Goal: Use online tool/utility: Utilize a website feature to perform a specific function

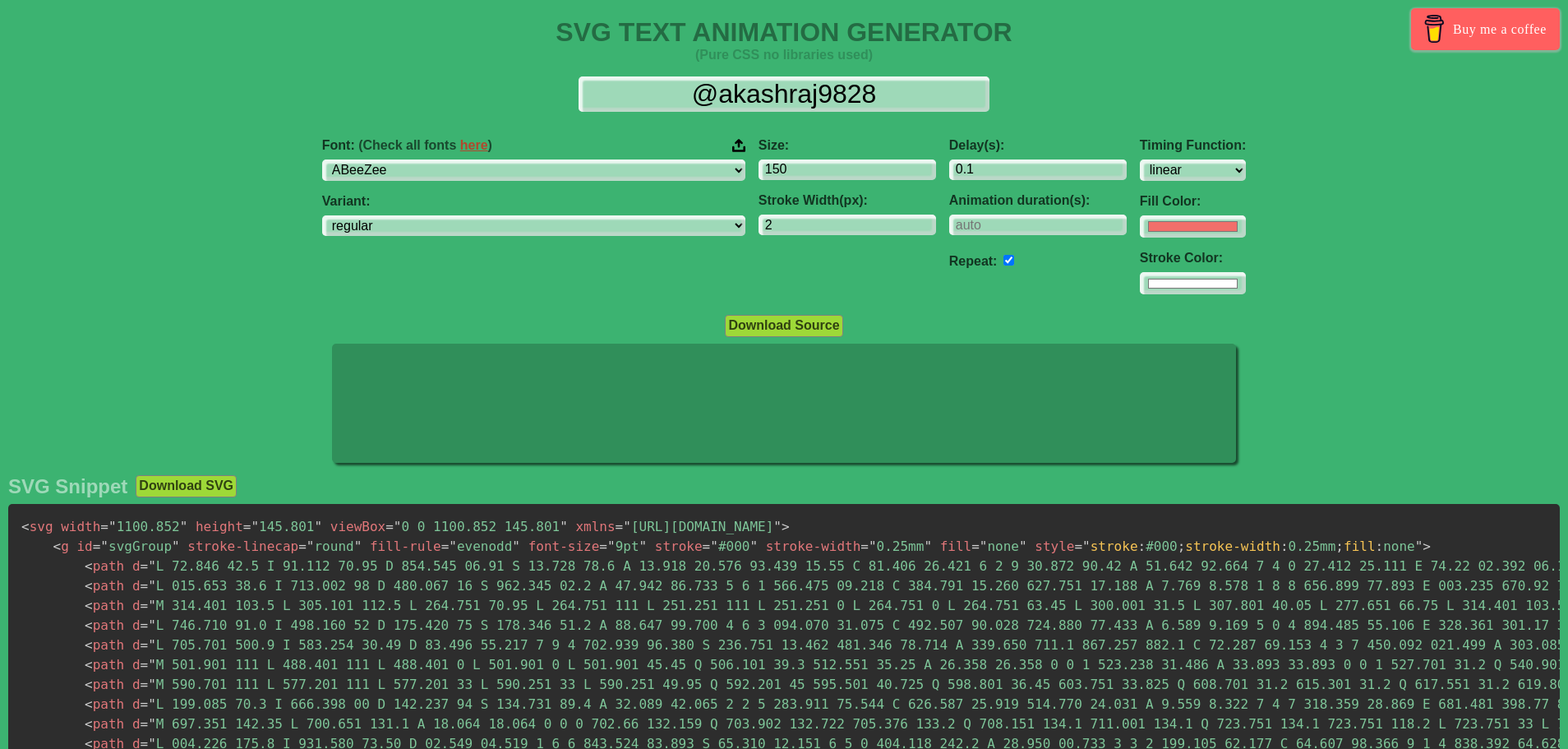
select select "linear"
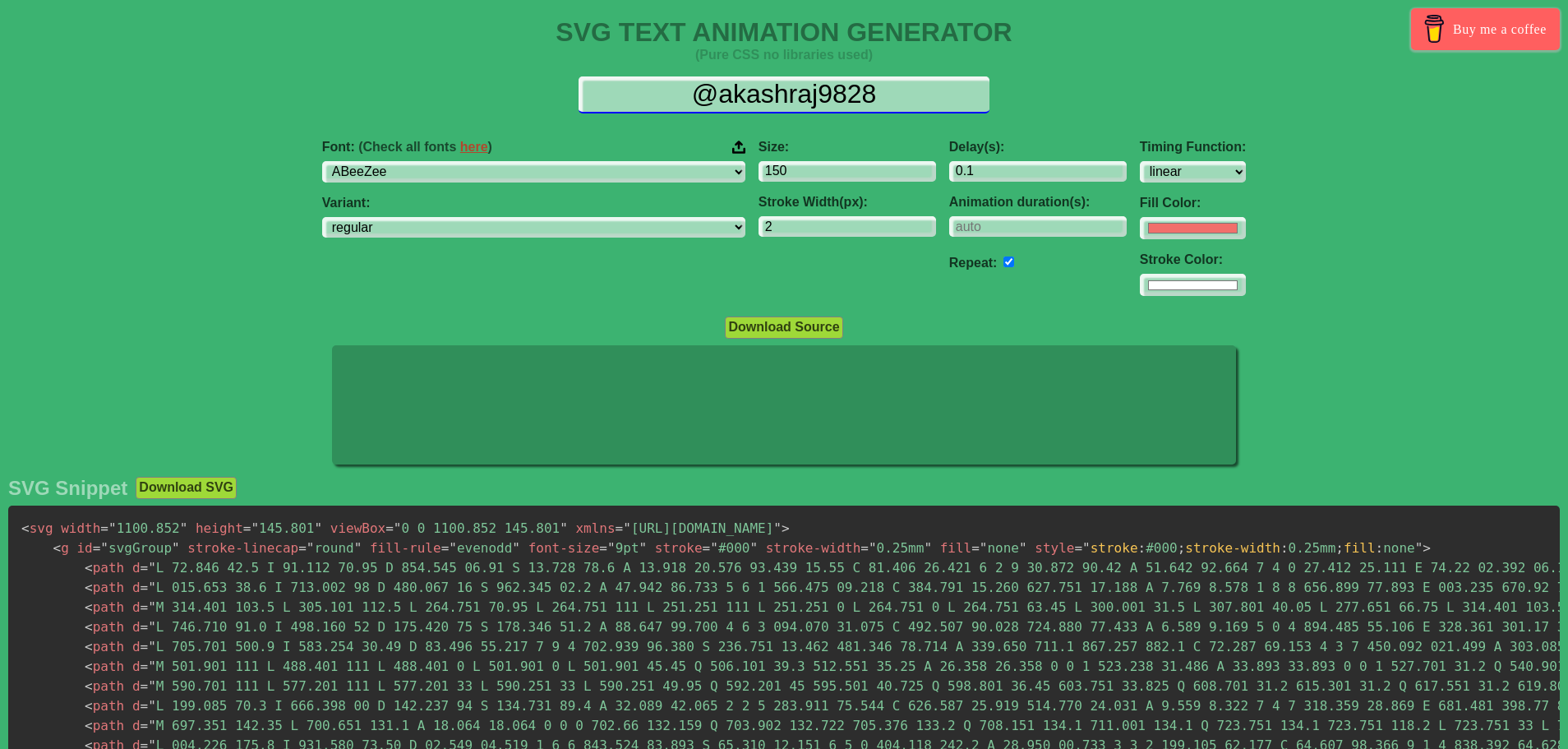
click at [732, 98] on input "@akashraj9828" at bounding box center [784, 95] width 411 height 37
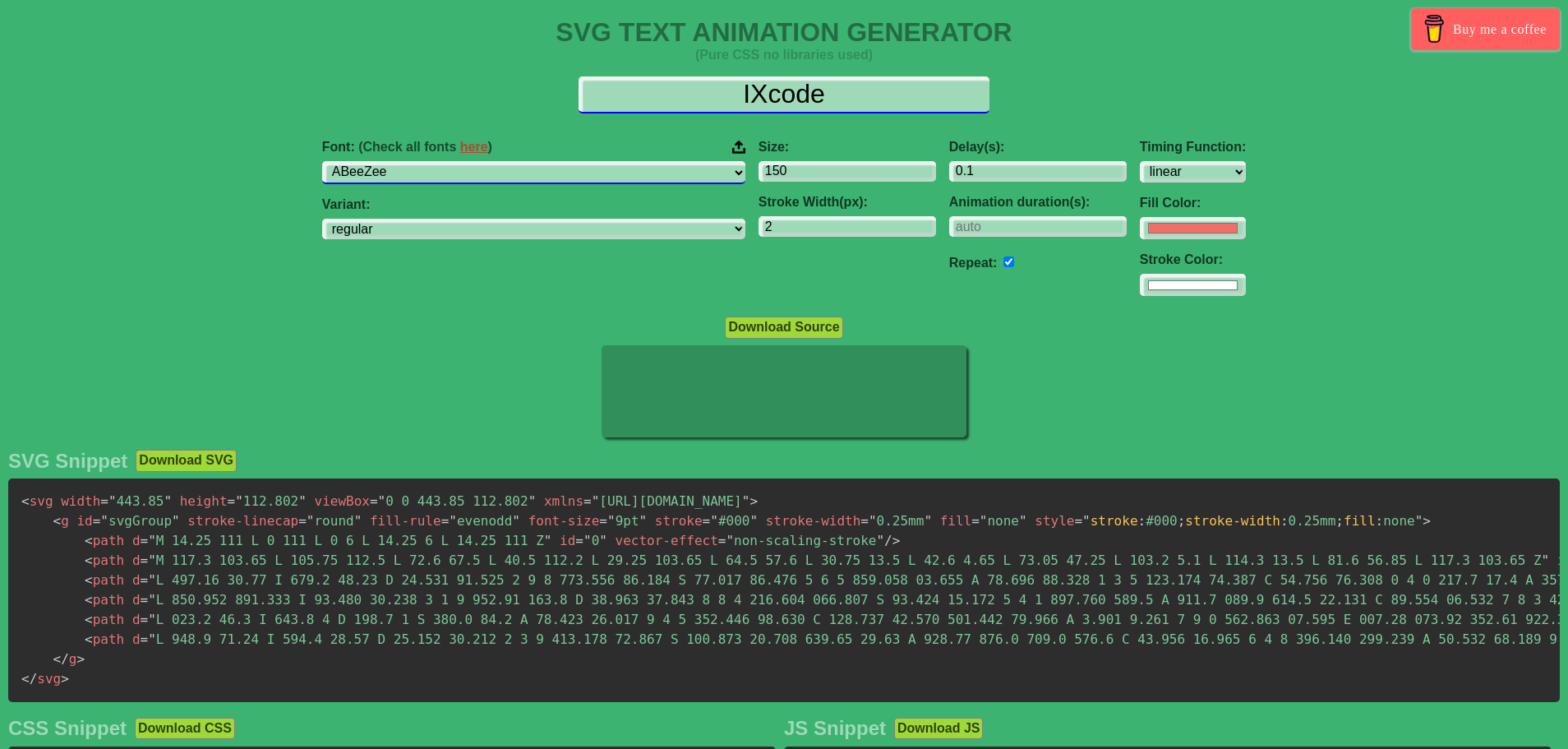
type input "IXcode"
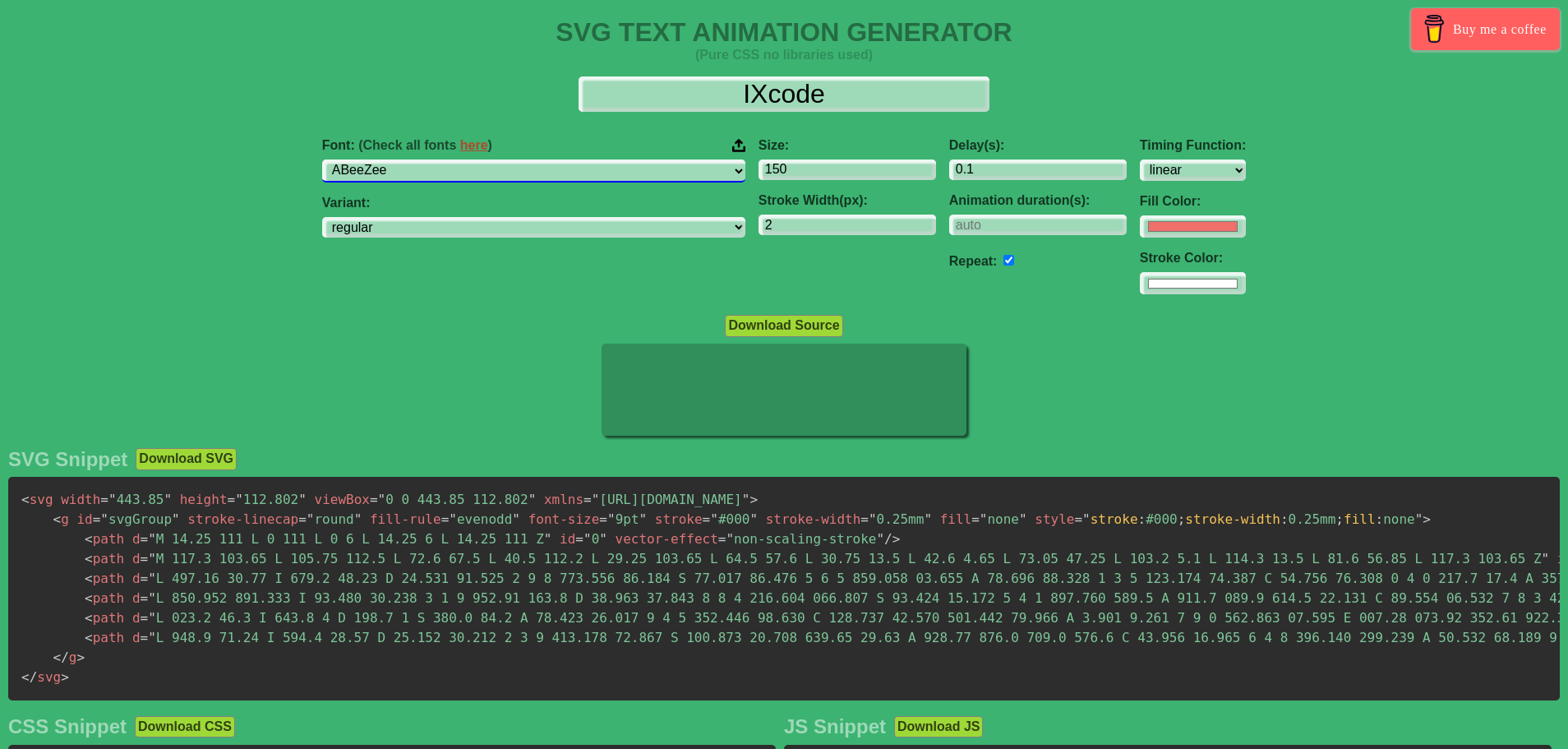
click at [495, 179] on select "ABeeZee [PERSON_NAME] Display AR One Sans [PERSON_NAME] Libre Aboreto Abril Fat…" at bounding box center [533, 170] width 423 height 22
click at [405, 159] on select "ABeeZee [PERSON_NAME] Display AR One Sans [PERSON_NAME] Libre Aboreto Abril Fat…" at bounding box center [533, 170] width 423 height 22
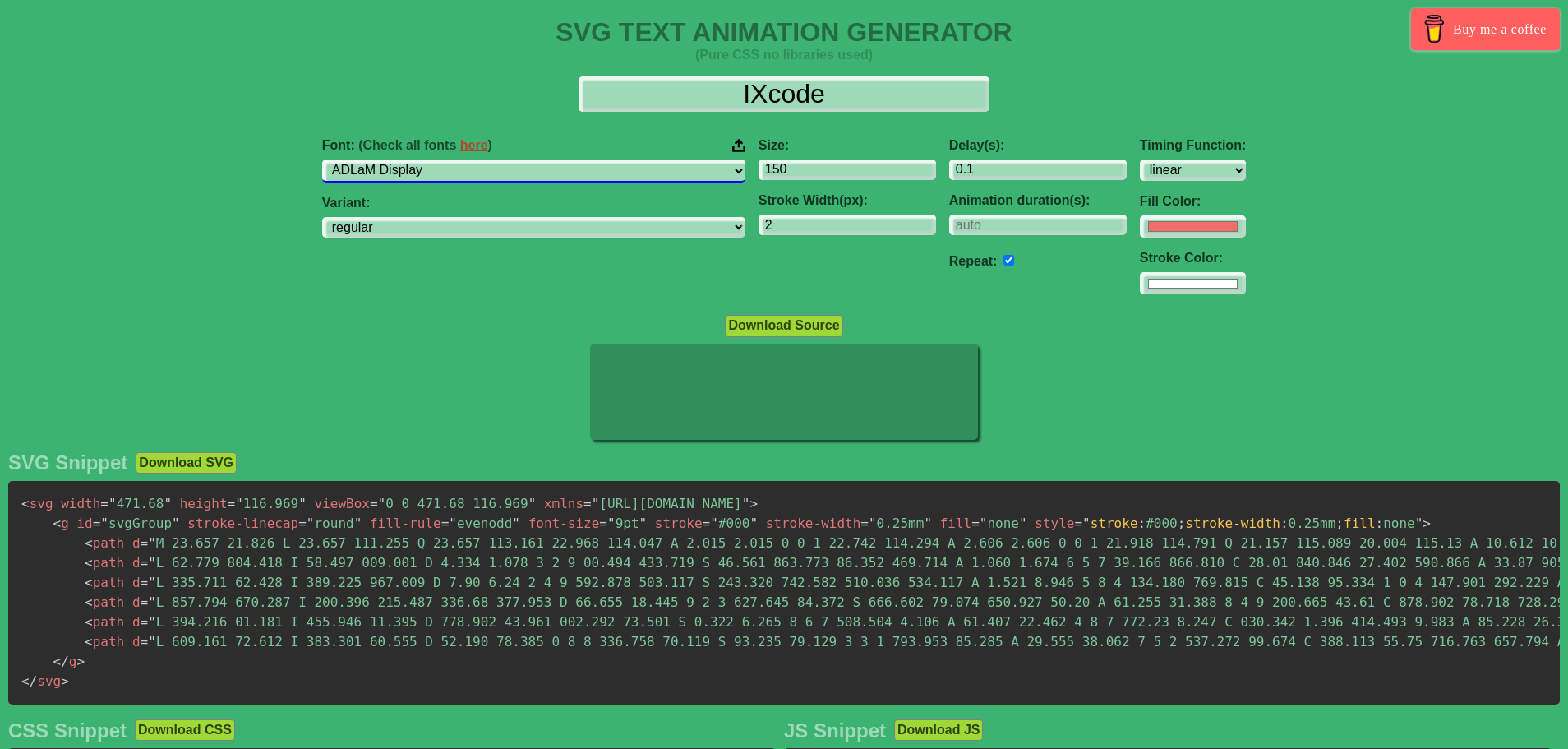
click at [505, 181] on select "ABeeZee [PERSON_NAME] Display AR One Sans [PERSON_NAME] Libre Aboreto Abril Fat…" at bounding box center [533, 170] width 423 height 22
click at [405, 159] on select "ABeeZee [PERSON_NAME] Display AR One Sans [PERSON_NAME] Libre Aboreto Abril Fat…" at bounding box center [533, 170] width 423 height 22
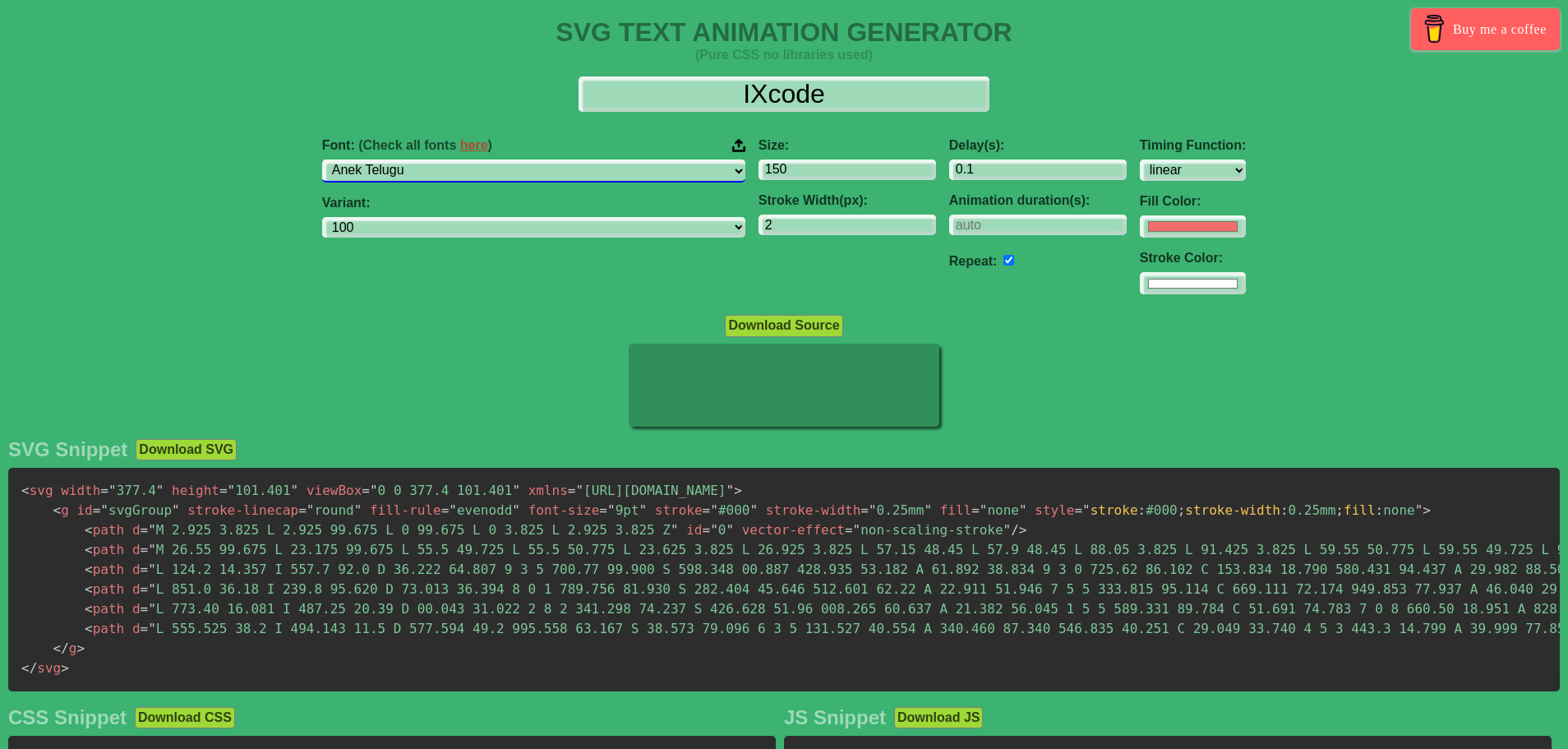
click at [514, 174] on select "ABeeZee [PERSON_NAME] Display AR One Sans [PERSON_NAME] Libre Aboreto Abril Fat…" at bounding box center [533, 170] width 423 height 22
select select "Are You Serious"
click at [405, 159] on select "ABeeZee [PERSON_NAME] Display AR One Sans [PERSON_NAME] Libre Aboreto Abril Fat…" at bounding box center [533, 170] width 423 height 22
select select "regular"
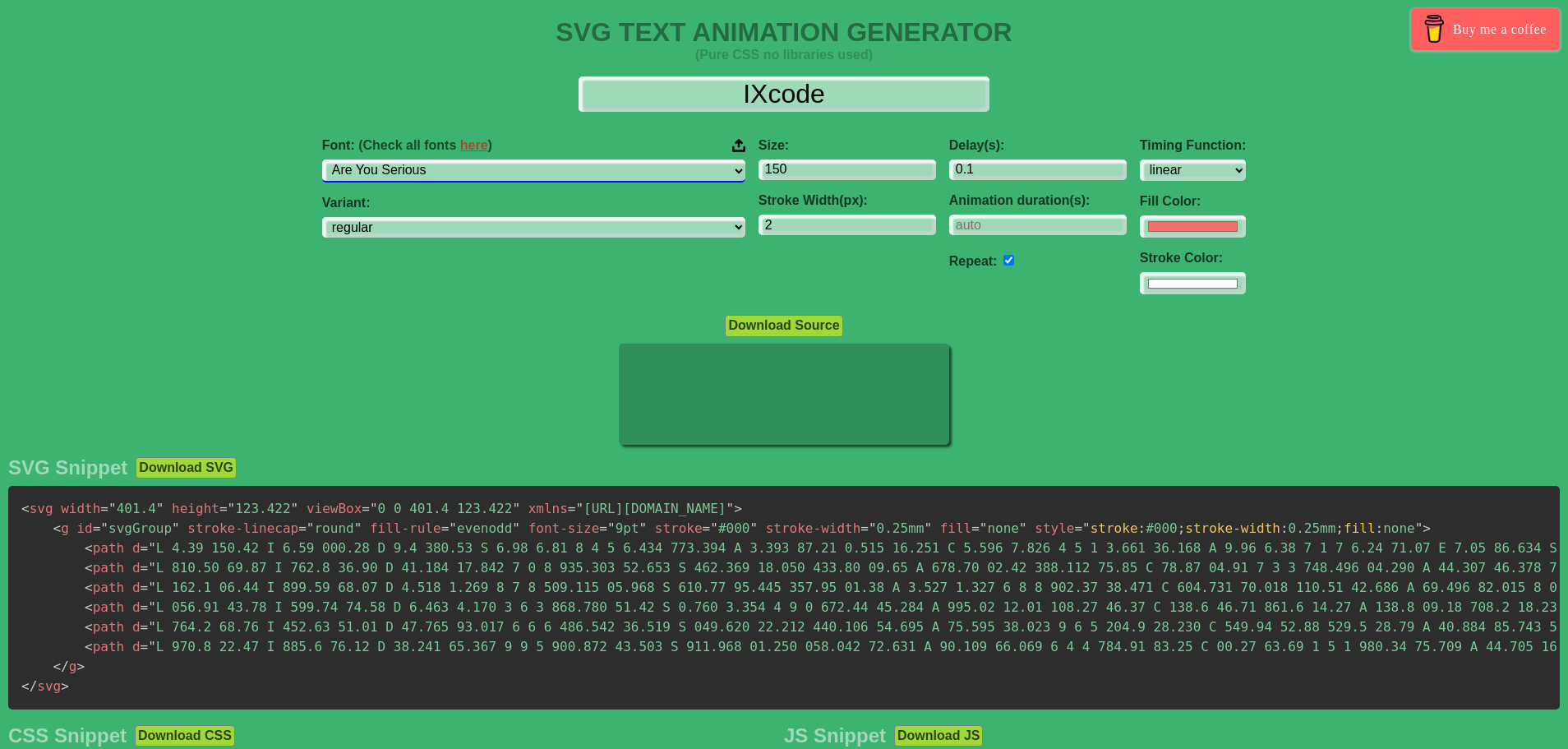
click at [502, 174] on select "ABeeZee [PERSON_NAME] Display AR One Sans [PERSON_NAME] Libre Aboreto Abril Fat…" at bounding box center [533, 170] width 423 height 22
select select "Carrois Gothic"
click at [405, 159] on select "ABeeZee [PERSON_NAME] Display AR One Sans [PERSON_NAME] Libre Aboreto Abril Fat…" at bounding box center [533, 170] width 423 height 22
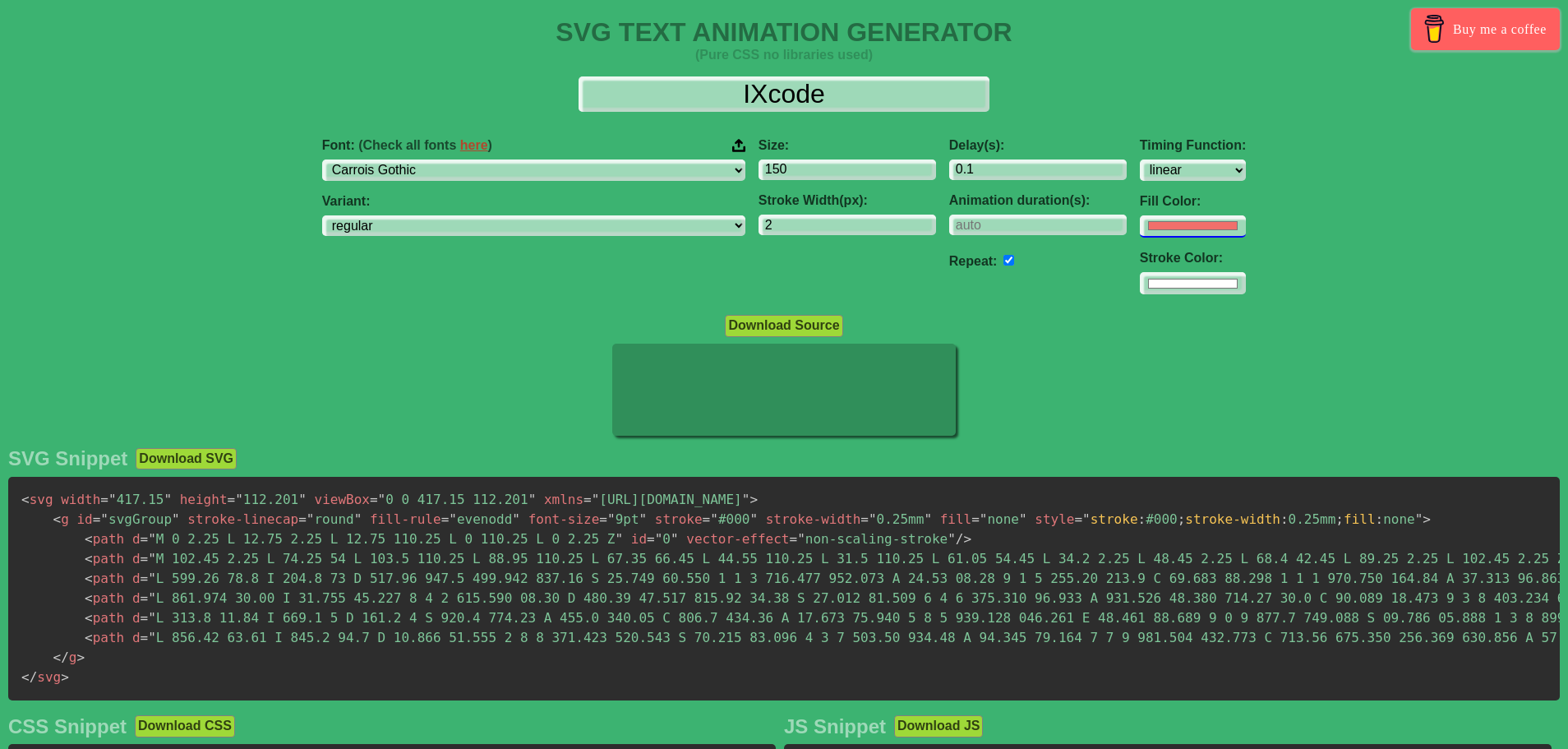
click at [1139, 231] on input "#f16f6b" at bounding box center [1192, 226] width 106 height 22
type input "#6a6ef1"
click at [1317, 355] on div at bounding box center [784, 391] width 1568 height 97
click at [1139, 237] on input "#ffffff" at bounding box center [1192, 226] width 106 height 22
type input "#ffffff"
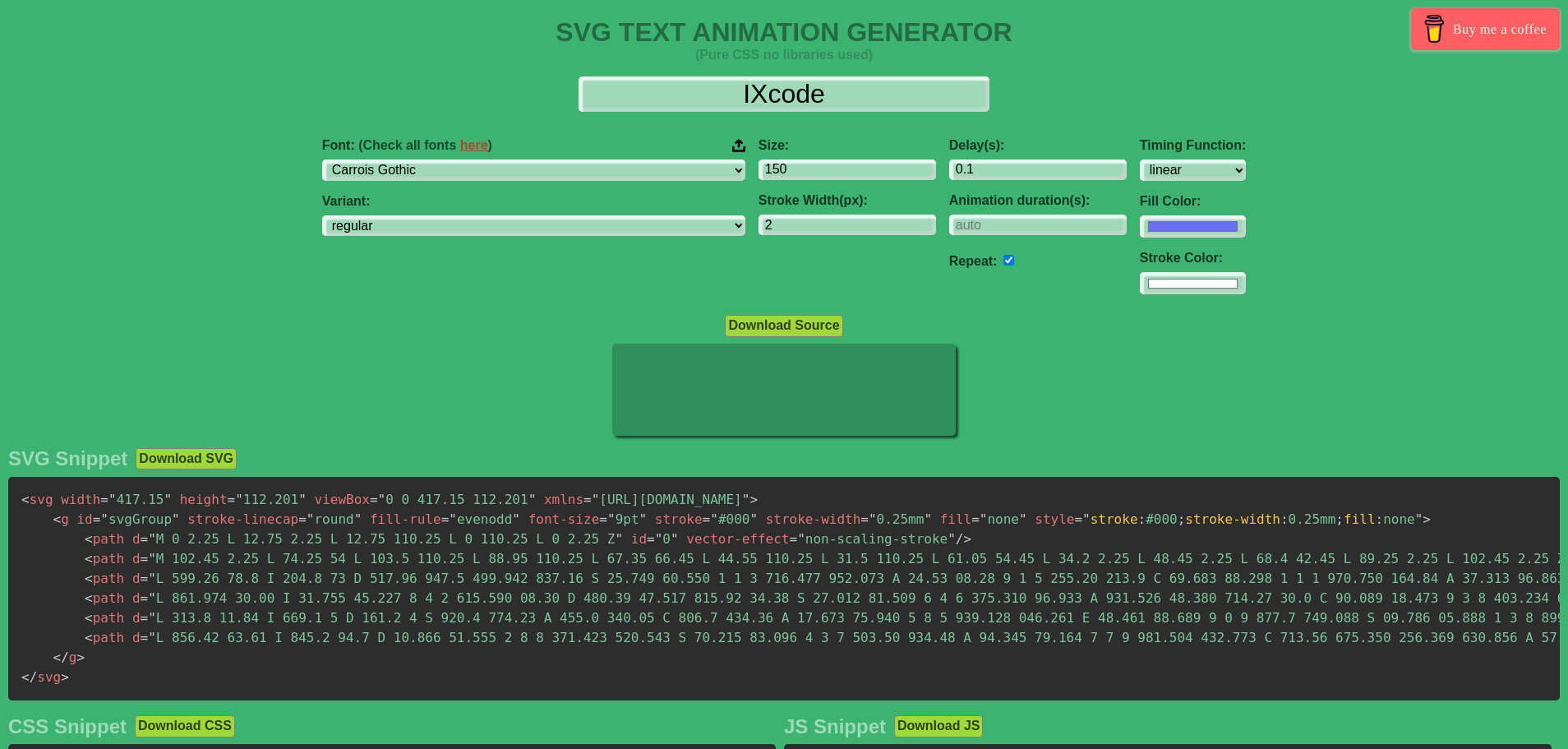
click at [1384, 248] on div "Font: (Check all fonts here ) ABeeZee [PERSON_NAME] Display AR One Sans [PERSON…" at bounding box center [784, 216] width 1568 height 183
click at [558, 173] on select "ABeeZee [PERSON_NAME] Display AR One Sans [PERSON_NAME] Libre Aboreto Abril Fat…" at bounding box center [533, 170] width 423 height 22
click at [405, 159] on select "ABeeZee [PERSON_NAME] Display AR One Sans [PERSON_NAME] Libre Aboreto Abril Fat…" at bounding box center [533, 170] width 423 height 22
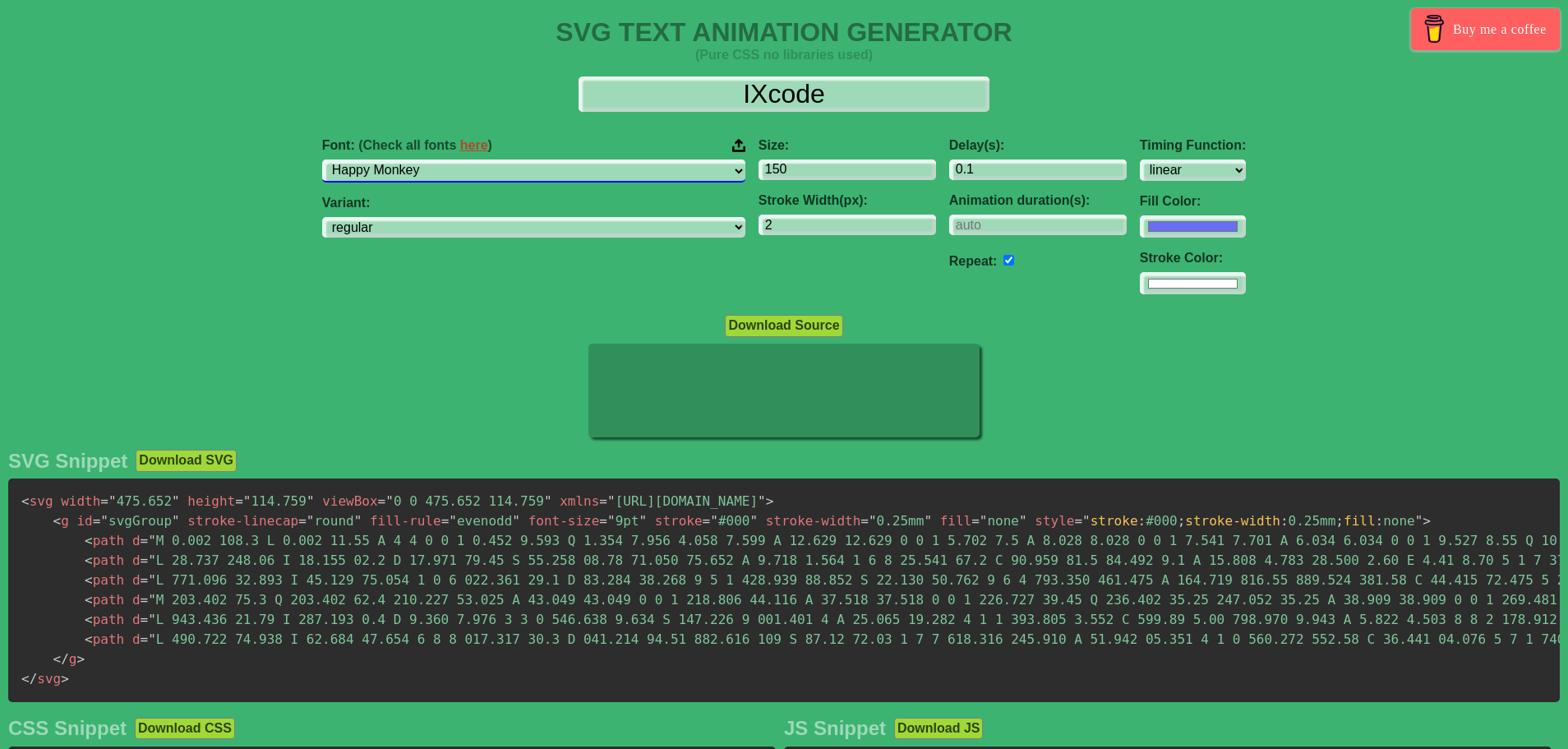
click at [498, 162] on select "ABeeZee [PERSON_NAME] Display AR One Sans [PERSON_NAME] Libre Aboreto Abril Fat…" at bounding box center [533, 170] width 423 height 22
click at [405, 159] on select "ABeeZee [PERSON_NAME] Display AR One Sans [PERSON_NAME] Libre Aboreto Abril Fat…" at bounding box center [533, 170] width 423 height 22
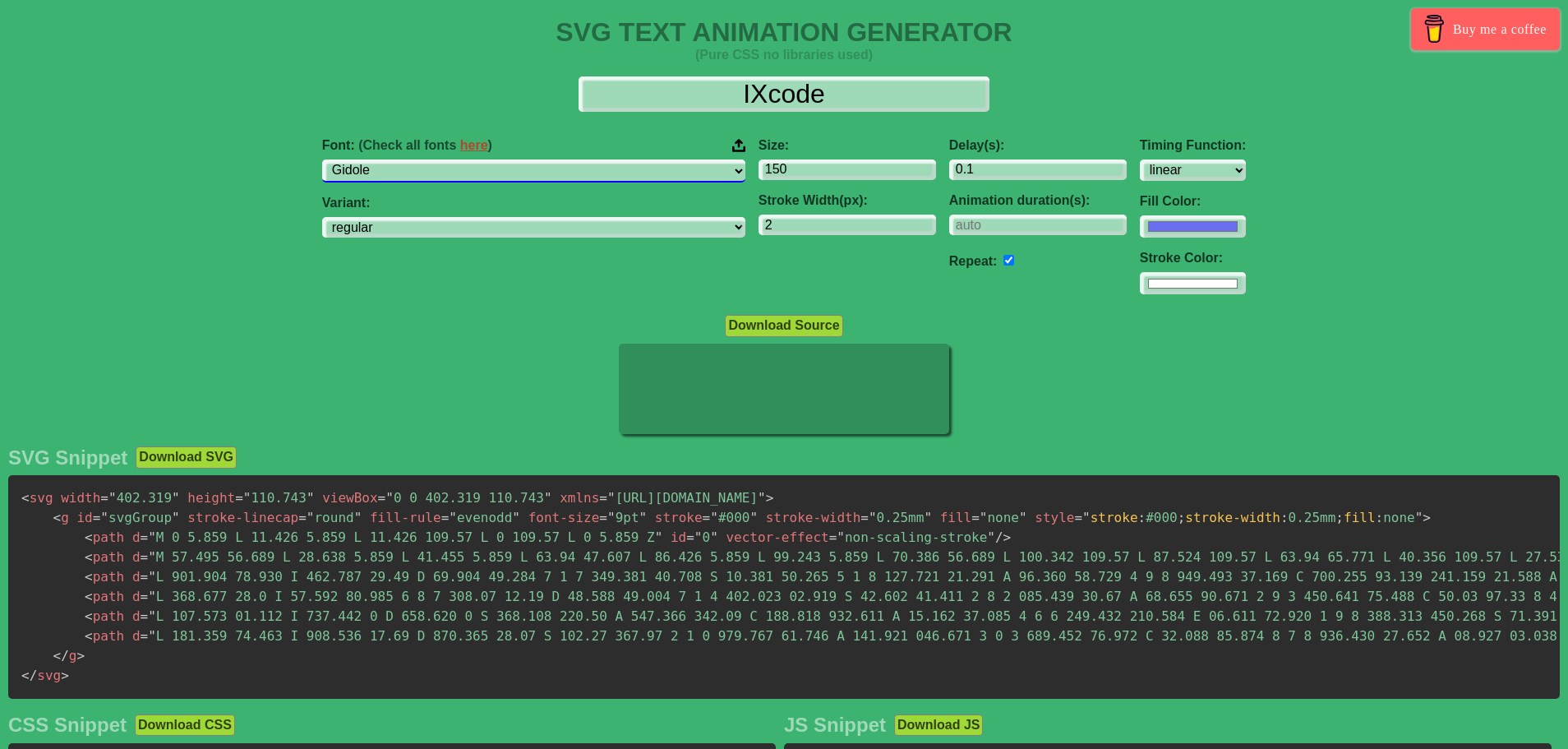
click at [486, 174] on select "ABeeZee [PERSON_NAME] Display AR One Sans [PERSON_NAME] Libre Aboreto Abril Fat…" at bounding box center [533, 170] width 423 height 22
click at [405, 159] on select "ABeeZee [PERSON_NAME] Display AR One Sans [PERSON_NAME] Libre Aboreto Abril Fat…" at bounding box center [533, 170] width 423 height 22
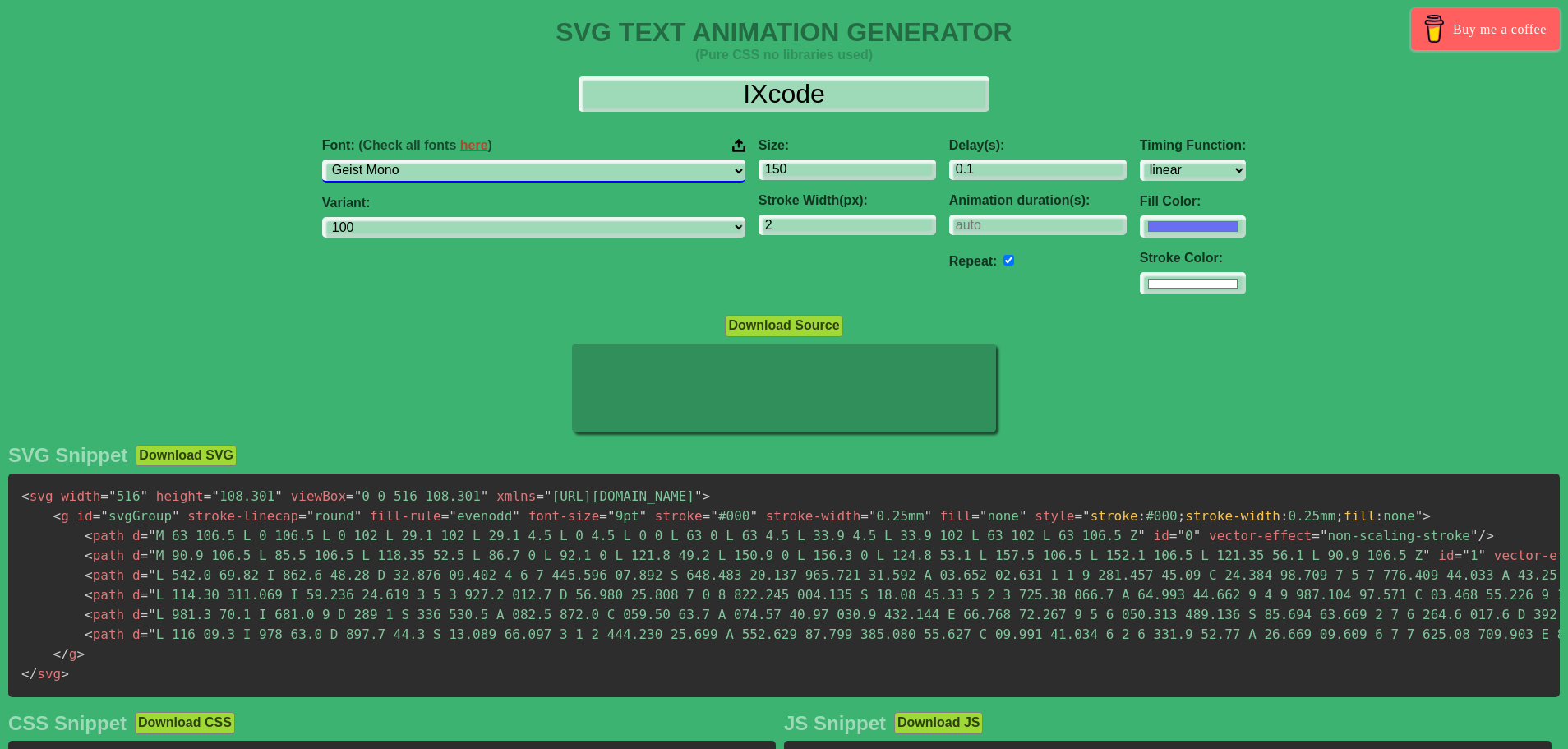
click at [498, 173] on select "ABeeZee [PERSON_NAME] Display AR One Sans [PERSON_NAME] Libre Aboreto Abril Fat…" at bounding box center [533, 170] width 423 height 22
select select "Galada"
click at [405, 159] on select "ABeeZee [PERSON_NAME] Display AR One Sans [PERSON_NAME] Libre Aboreto Abril Fat…" at bounding box center [533, 170] width 423 height 22
select select "regular"
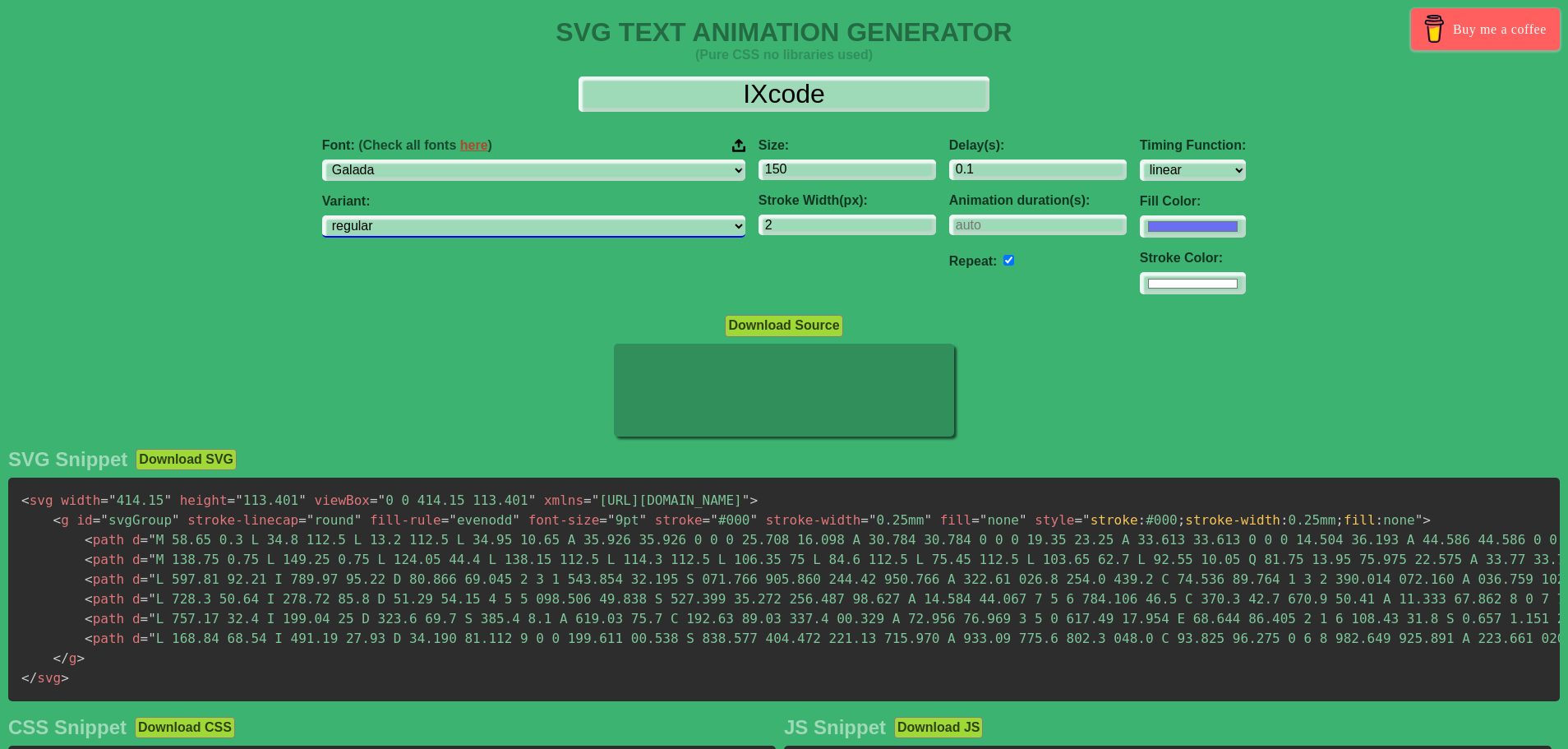
click at [580, 237] on select "regular" at bounding box center [533, 226] width 423 height 22
click at [492, 147] on span "(Check all fonts here )" at bounding box center [426, 144] width 134 height 14
click at [0, 0] on input "Font: (Check all fonts here )" at bounding box center [0, 0] width 0 height 0
click at [572, 167] on select "ABeeZee [PERSON_NAME] Display AR One Sans [PERSON_NAME] Libre Aboreto Abril Fat…" at bounding box center [533, 170] width 423 height 22
click at [405, 159] on select "ABeeZee [PERSON_NAME] Display AR One Sans [PERSON_NAME] Libre Aboreto Abril Fat…" at bounding box center [533, 170] width 423 height 22
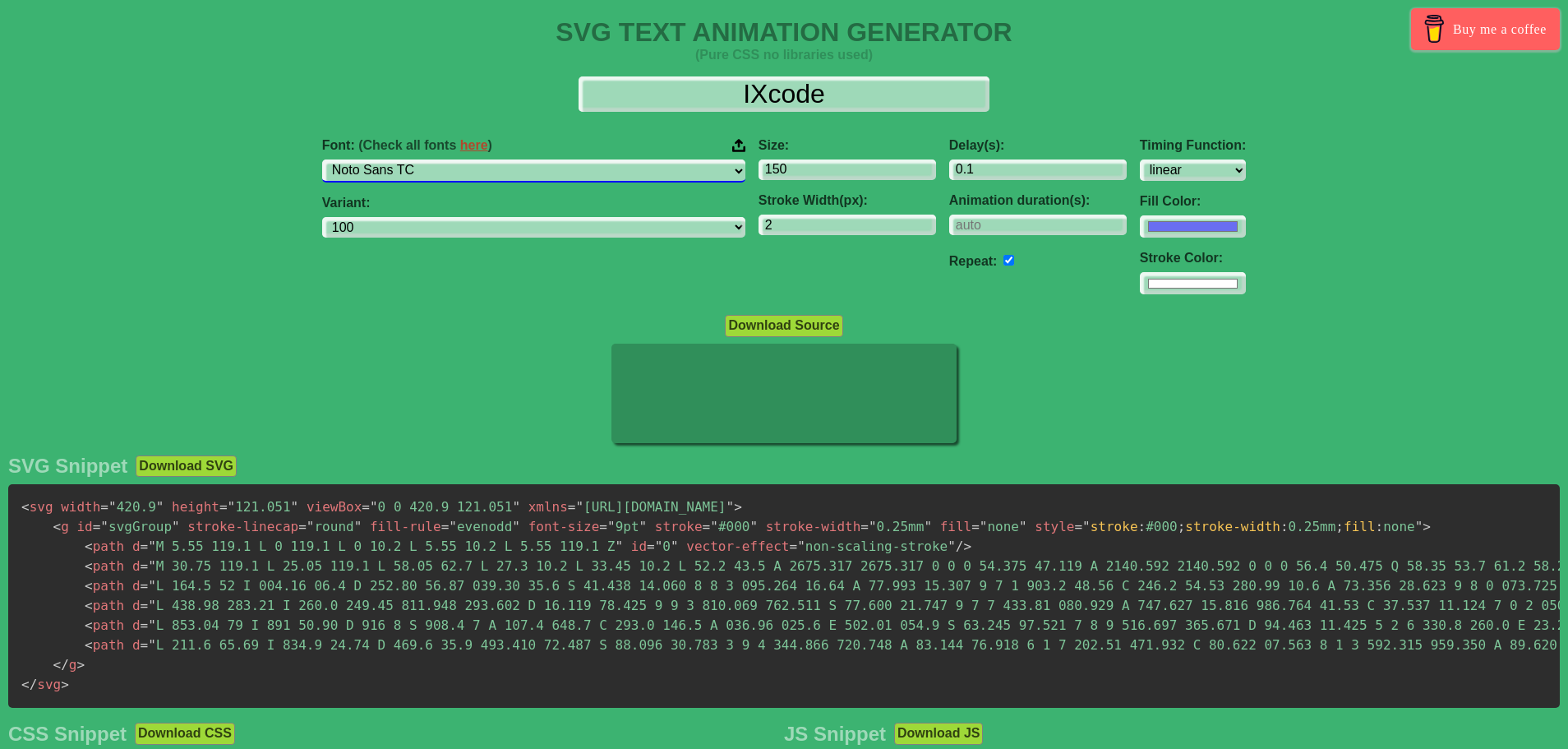
click at [589, 181] on select "ABeeZee [PERSON_NAME] Display AR One Sans [PERSON_NAME] Libre Aboreto Abril Fat…" at bounding box center [533, 170] width 423 height 22
select select "Noto Sans SignWriting"
click at [405, 159] on select "ABeeZee [PERSON_NAME] Display AR One Sans [PERSON_NAME] Libre Aboreto Abril Fat…" at bounding box center [533, 170] width 423 height 22
select select "regular"
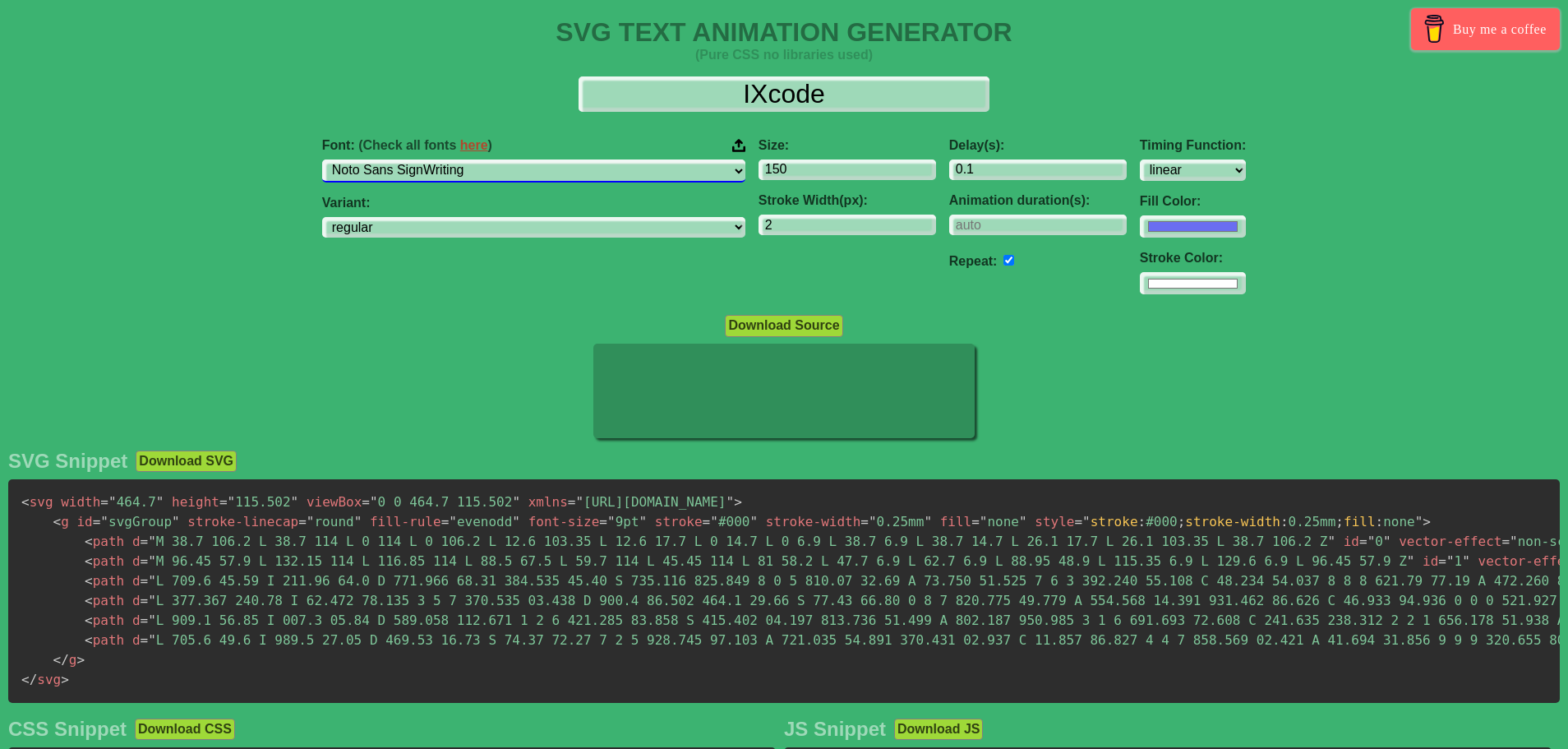
click at [537, 172] on select "ABeeZee [PERSON_NAME] Display AR One Sans [PERSON_NAME] Libre Aboreto Abril Fat…" at bounding box center [533, 170] width 423 height 22
click at [405, 159] on select "ABeeZee [PERSON_NAME] Display AR One Sans [PERSON_NAME] Libre Aboreto Abril Fat…" at bounding box center [533, 170] width 423 height 22
click at [525, 179] on select "ABeeZee [PERSON_NAME] Display AR One Sans [PERSON_NAME] Libre Aboreto Abril Fat…" at bounding box center [533, 170] width 423 height 22
click at [405, 159] on select "ABeeZee [PERSON_NAME] Display AR One Sans [PERSON_NAME] Libre Aboreto Abril Fat…" at bounding box center [533, 170] width 423 height 22
click at [515, 170] on select "ABeeZee [PERSON_NAME] Display AR One Sans [PERSON_NAME] Libre Aboreto Abril Fat…" at bounding box center [533, 170] width 423 height 22
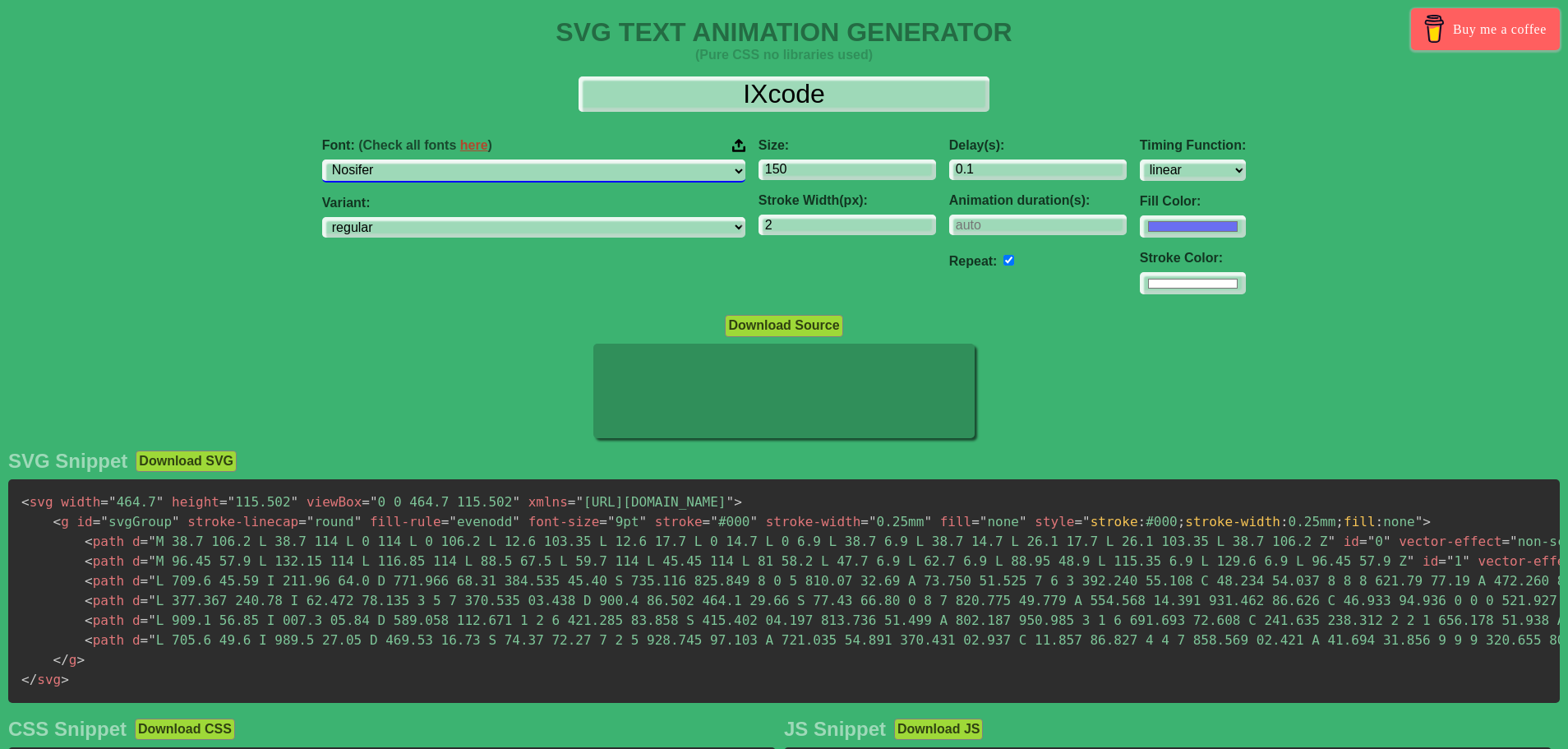
click at [405, 159] on select "ABeeZee [PERSON_NAME] Display AR One Sans [PERSON_NAME] Libre Aboreto Abril Fat…" at bounding box center [533, 170] width 423 height 22
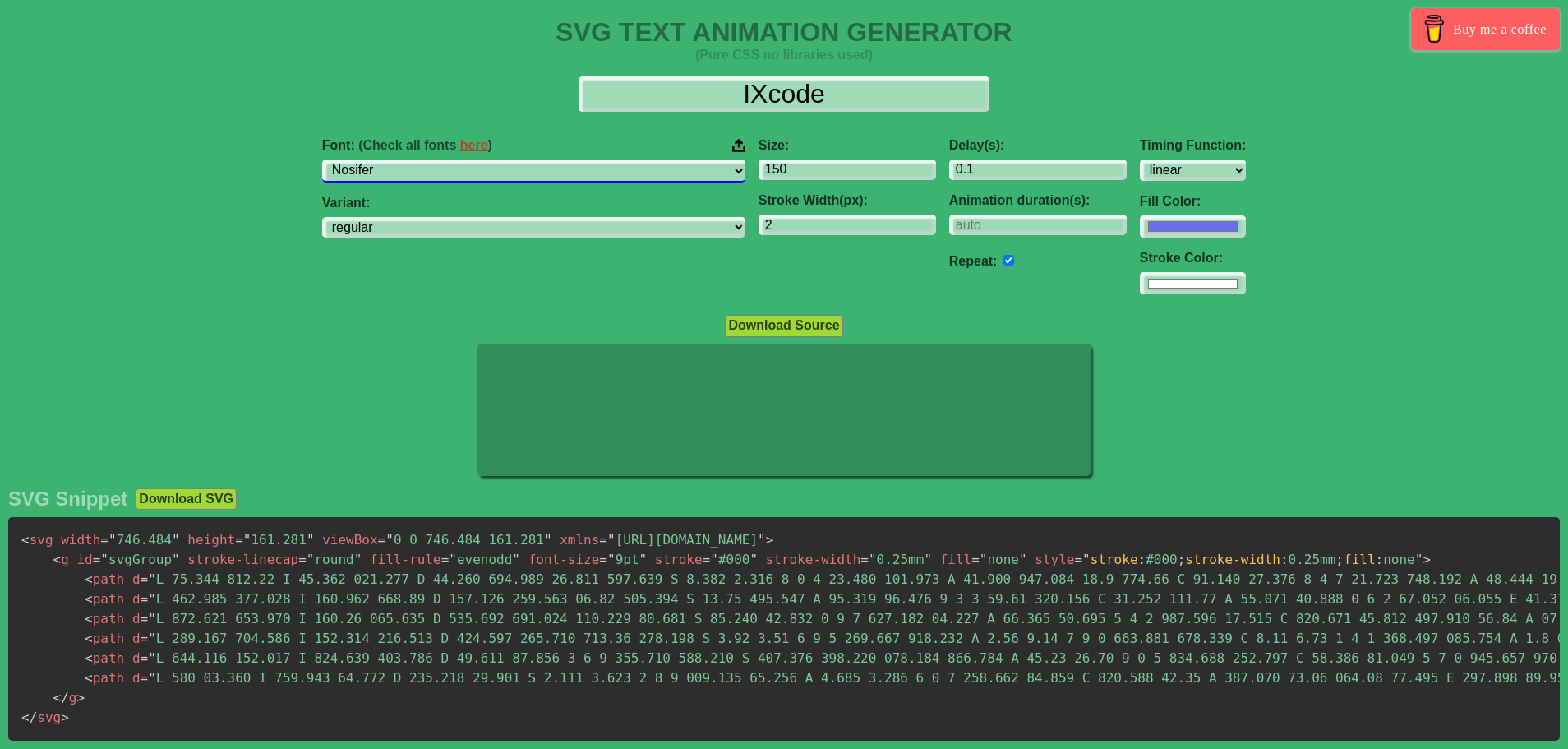
click at [549, 177] on select "ABeeZee [PERSON_NAME] Display AR One Sans [PERSON_NAME] Libre Aboreto Abril Fat…" at bounding box center [533, 170] width 423 height 22
click at [405, 159] on select "ABeeZee [PERSON_NAME] Display AR One Sans [PERSON_NAME] Libre Aboreto Abril Fat…" at bounding box center [533, 170] width 423 height 22
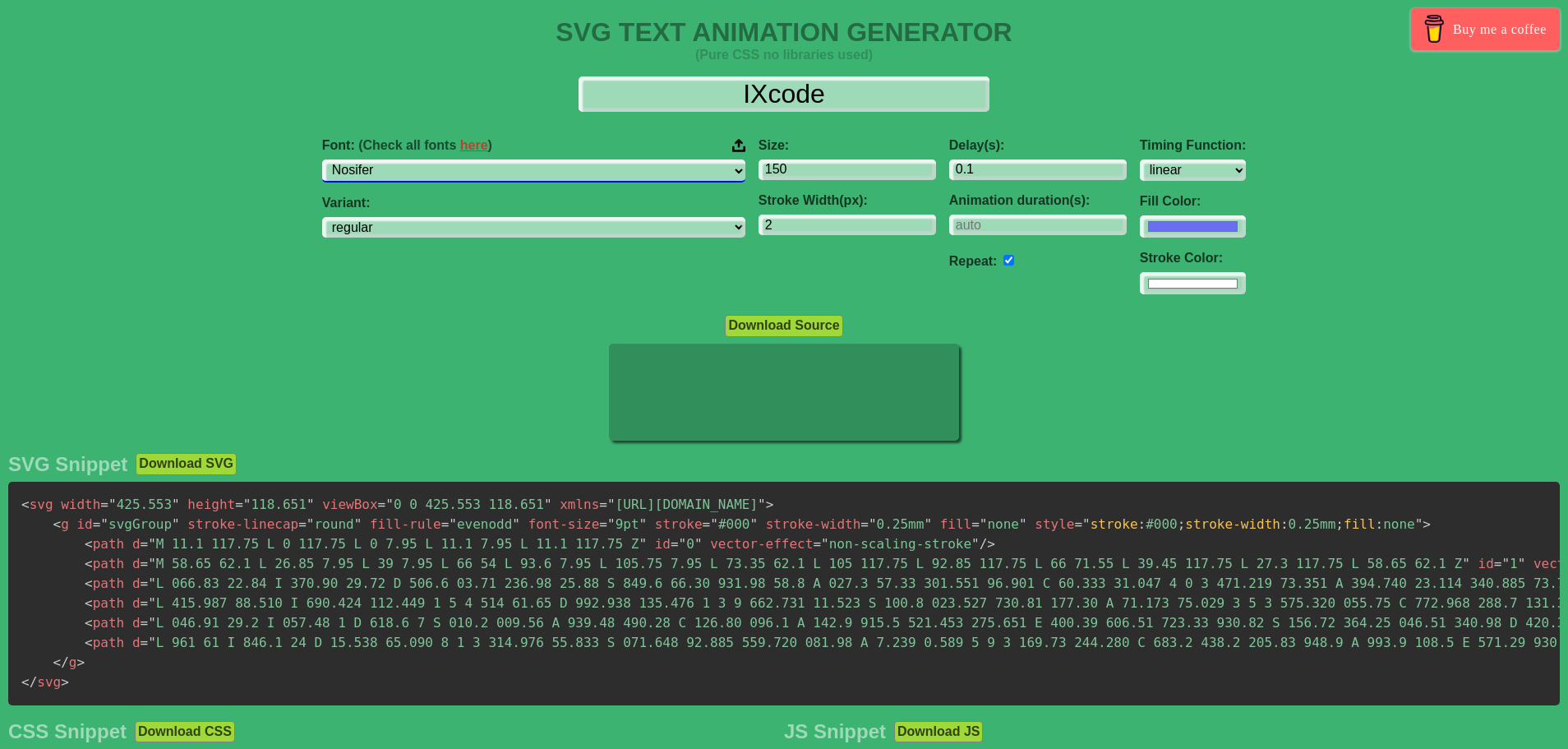
click at [541, 170] on select "ABeeZee [PERSON_NAME] Display AR One Sans [PERSON_NAME] Libre Aboreto Abril Fat…" at bounding box center [533, 170] width 423 height 22
select select "Mate SC"
click at [405, 159] on select "ABeeZee [PERSON_NAME] Display AR One Sans [PERSON_NAME] Libre Aboreto Abril Fat…" at bounding box center [533, 170] width 423 height 22
